Goal: Transaction & Acquisition: Purchase product/service

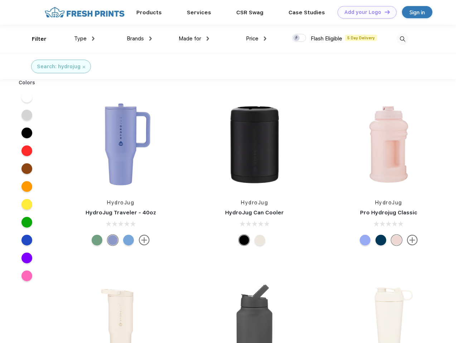
scroll to position [0, 0]
click at [364, 12] on link "Add your Logo Design Tool" at bounding box center [366, 12] width 59 height 13
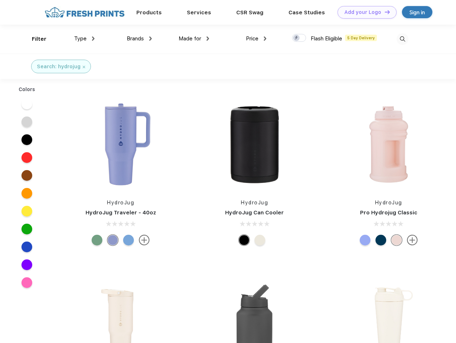
click at [0, 0] on div "Design Tool" at bounding box center [0, 0] width 0 height 0
click at [384, 12] on link "Add your Logo Design Tool" at bounding box center [366, 12] width 59 height 13
click at [34, 39] on div "Filter" at bounding box center [39, 39] width 15 height 8
click at [84, 39] on span "Type" at bounding box center [80, 38] width 13 height 6
click at [139, 39] on span "Brands" at bounding box center [135, 38] width 17 height 6
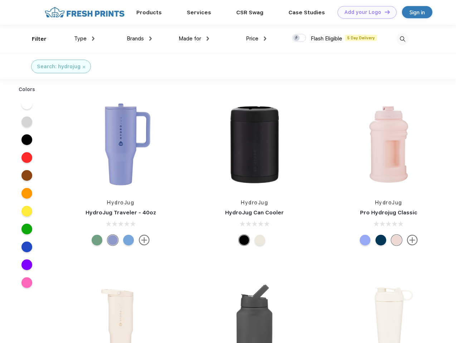
click at [194, 39] on span "Made for" at bounding box center [189, 38] width 23 height 6
click at [256, 39] on span "Price" at bounding box center [252, 38] width 13 height 6
click at [299, 38] on div at bounding box center [299, 38] width 14 height 8
click at [296, 38] on input "checkbox" at bounding box center [294, 36] width 5 height 5
click at [402, 39] on img at bounding box center [402, 39] width 12 height 12
